Goal: Information Seeking & Learning: Learn about a topic

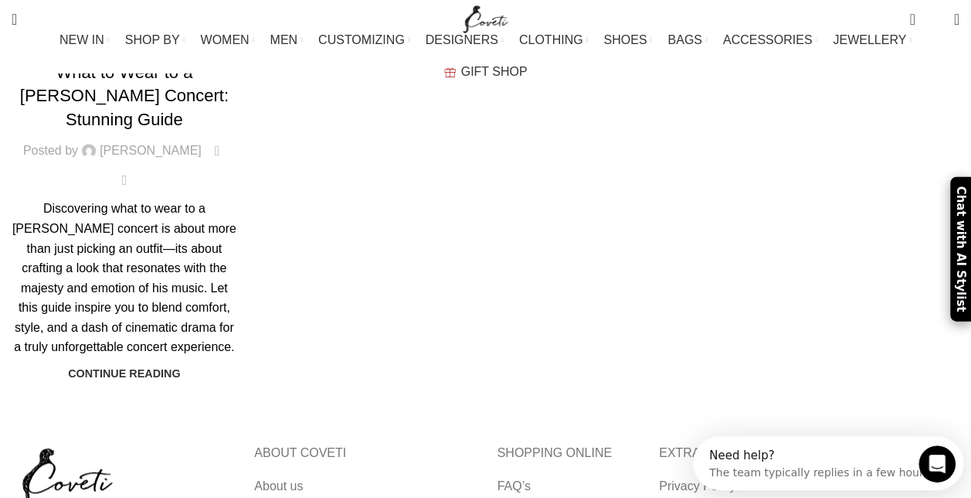
click at [123, 367] on link "Continue reading" at bounding box center [124, 373] width 113 height 12
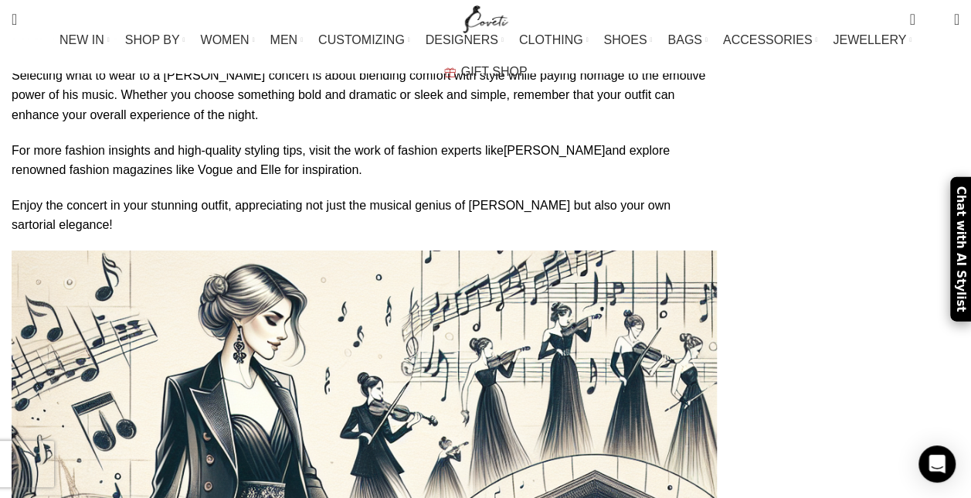
scroll to position [2705, 0]
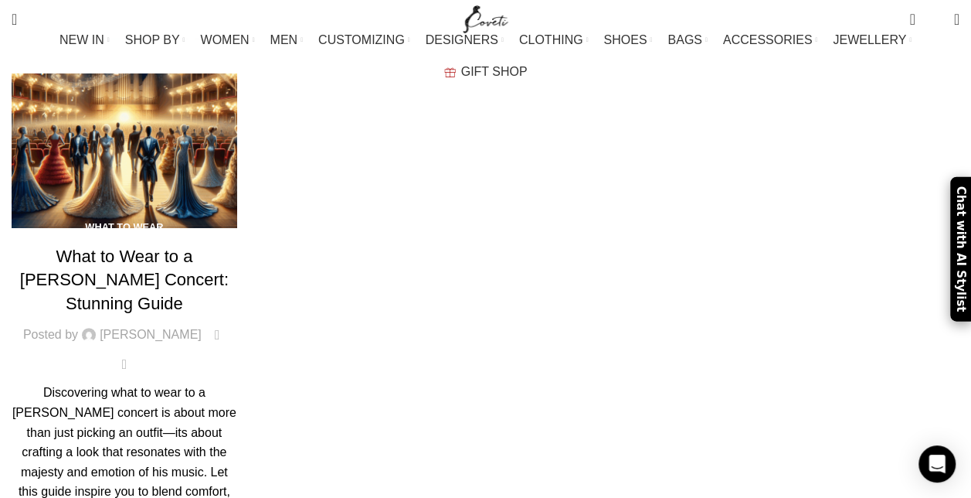
scroll to position [155, 0]
